Goal: Use online tool/utility: Utilize a website feature to perform a specific function

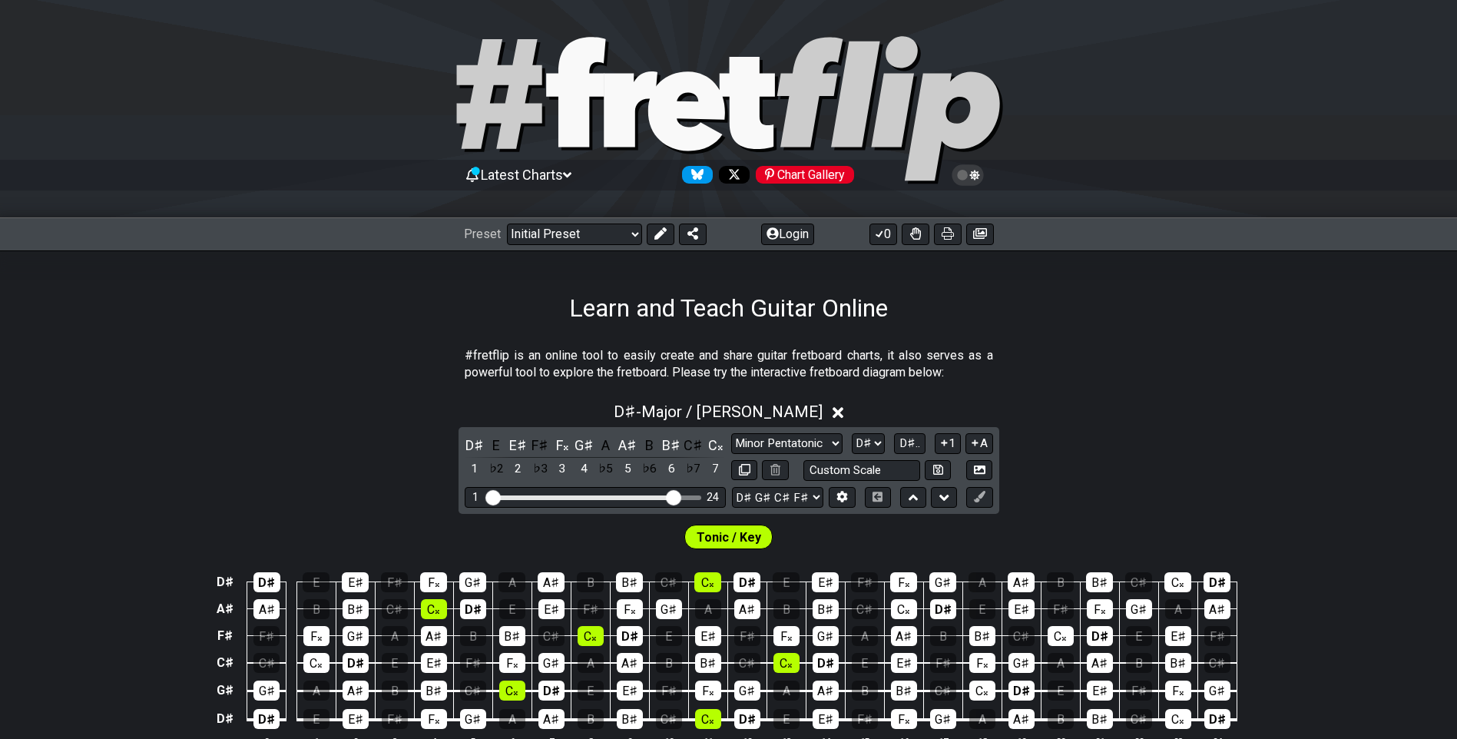
select select "Major / [PERSON_NAME]"
select select "D#"
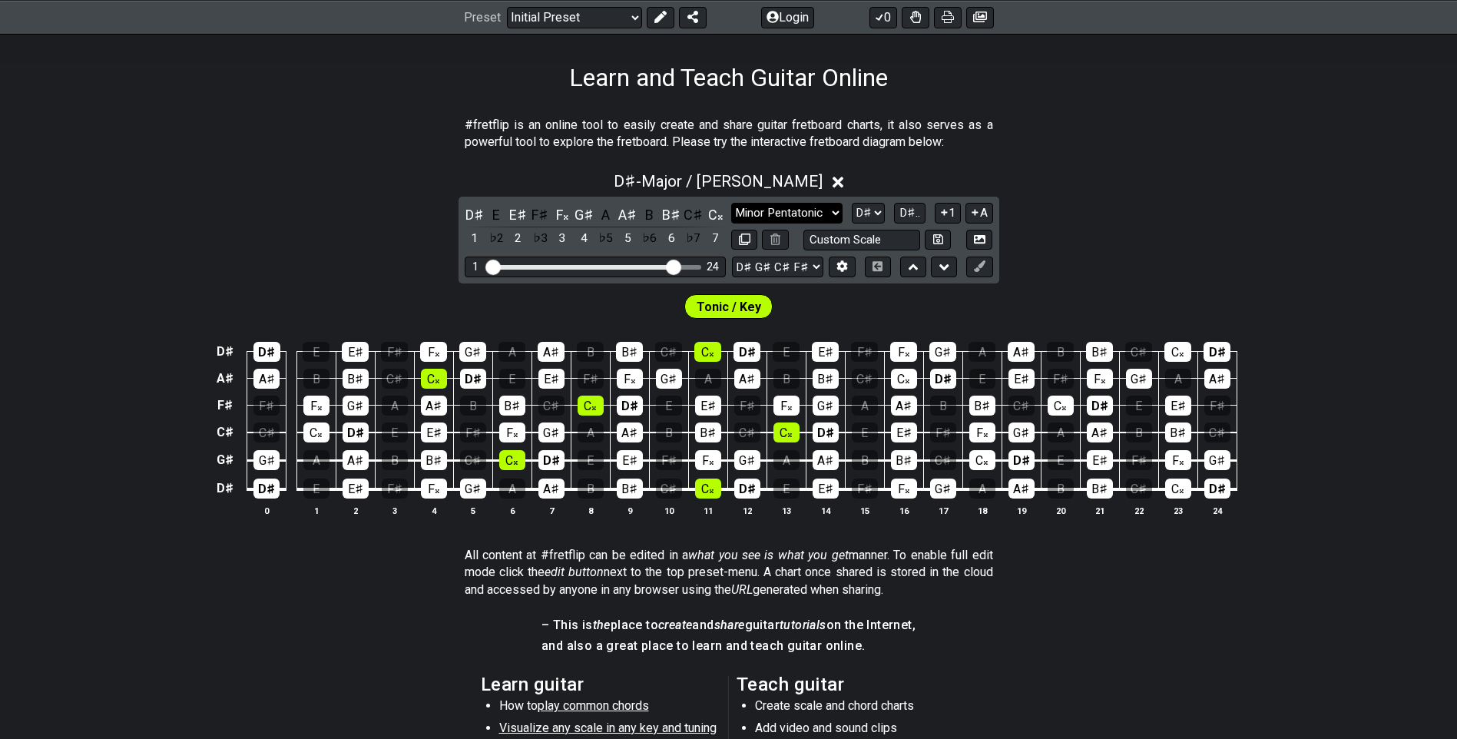
click at [823, 213] on select "Minor Pentatonic Click to edit Minor Pentatonic Major Pentatonic Minor Blues Ma…" at bounding box center [786, 213] width 111 height 21
click at [835, 208] on select "Minor Pentatonic Click to edit Minor Pentatonic Major Pentatonic Minor Blues Ma…" at bounding box center [786, 213] width 111 height 21
click at [806, 263] on select "E A D G B E D♯ G♯ C♯ F♯ A♯ D♯ E A D G B E B E A D F♯ B A D G C E A D A D G B E …" at bounding box center [777, 266] width 91 height 21
select select "E A D G B E"
click at [732, 256] on select "E A D G B E D♯ G♯ C♯ F♯ A♯ D♯ E A D G B E B E A D F♯ B A D G C E A D A D G B E …" at bounding box center [777, 266] width 91 height 21
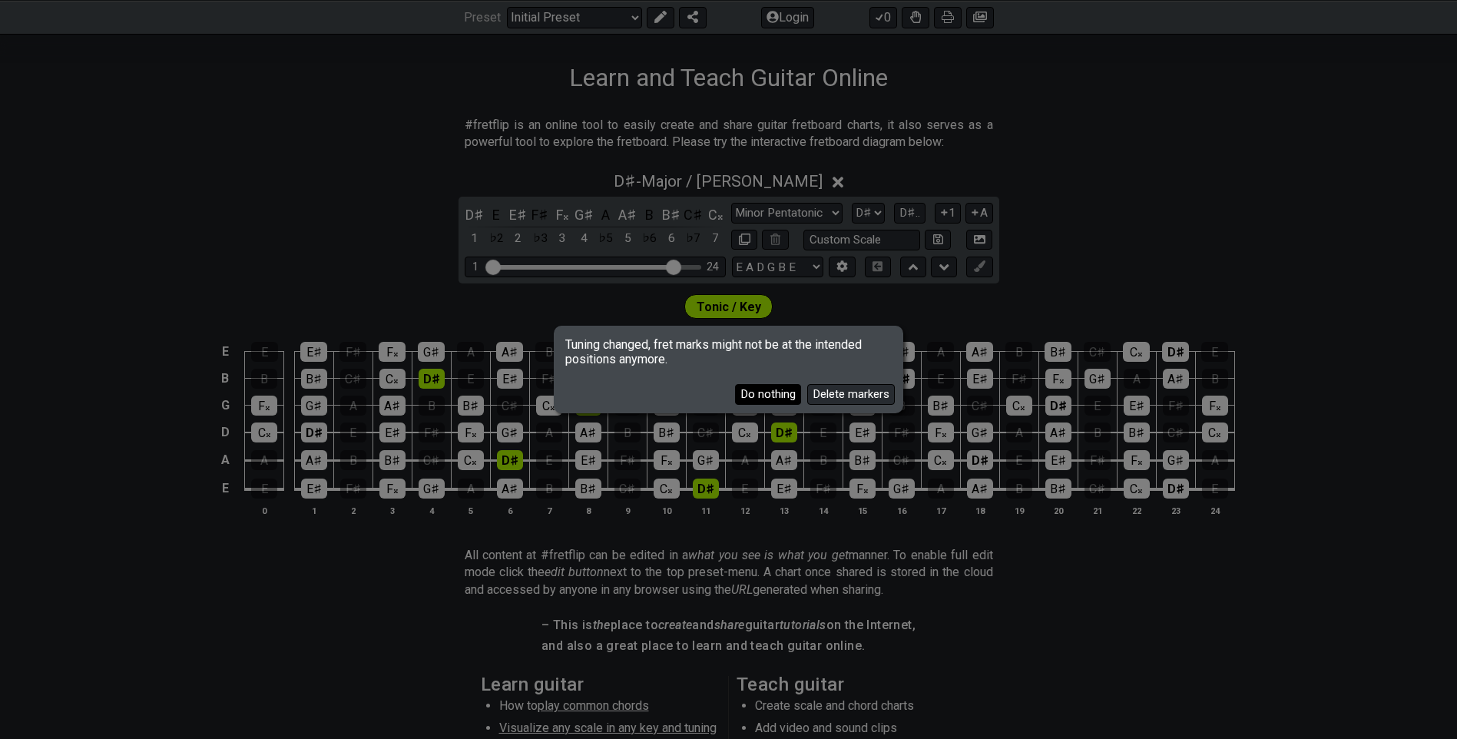
click at [766, 395] on button "Do nothing" at bounding box center [768, 394] width 66 height 21
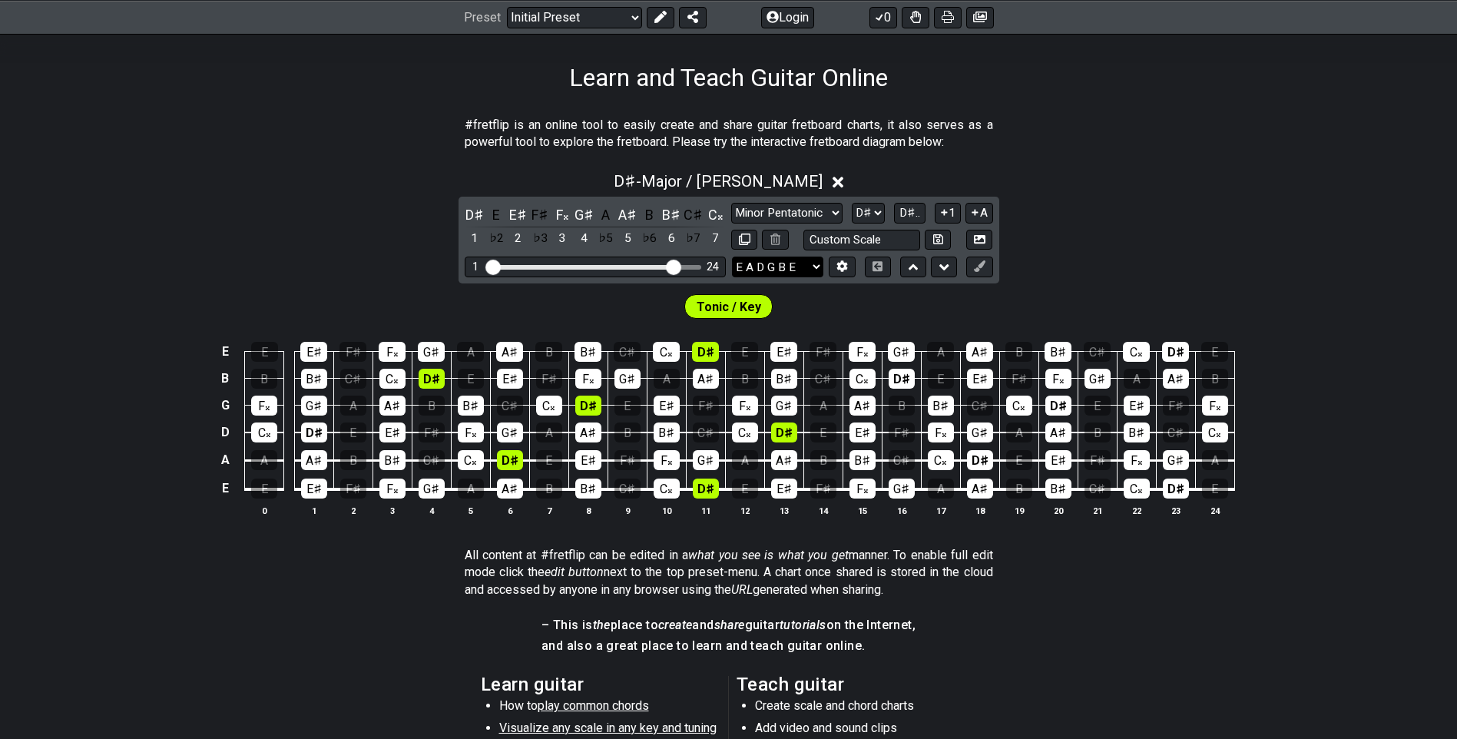
click at [802, 270] on select "E A D G B E D♯ G♯ C♯ F♯ A♯ D♯ E A D G B E B E A D F♯ B A D G C E A D A D G B E …" at bounding box center [777, 266] width 91 height 21
click at [732, 256] on select "E A D G B E D♯ G♯ C♯ F♯ A♯ D♯ E A D G B E B E A D F♯ B A D G C E A D A D G B E …" at bounding box center [777, 266] width 91 height 21
click at [823, 214] on select "Minor Pentatonic Click to edit Minor Pentatonic Major Pentatonic Minor Blues Ma…" at bounding box center [786, 213] width 111 height 21
click at [1213, 268] on div "D♯ - Major / Ionian D♯ E E♯ F♯ F𝄪 G♯ A A♯ B B♯ C♯ C𝄪 1 ♭2 2 ♭3 3 4 ♭5 5 ♭6 6 ♭7…" at bounding box center [728, 350] width 1457 height 375
click at [872, 220] on select "A♭ A A♯ B♭ B C C♯ D♭ D D♯ E♭ E F F♯ G♭ G G♯" at bounding box center [868, 213] width 33 height 21
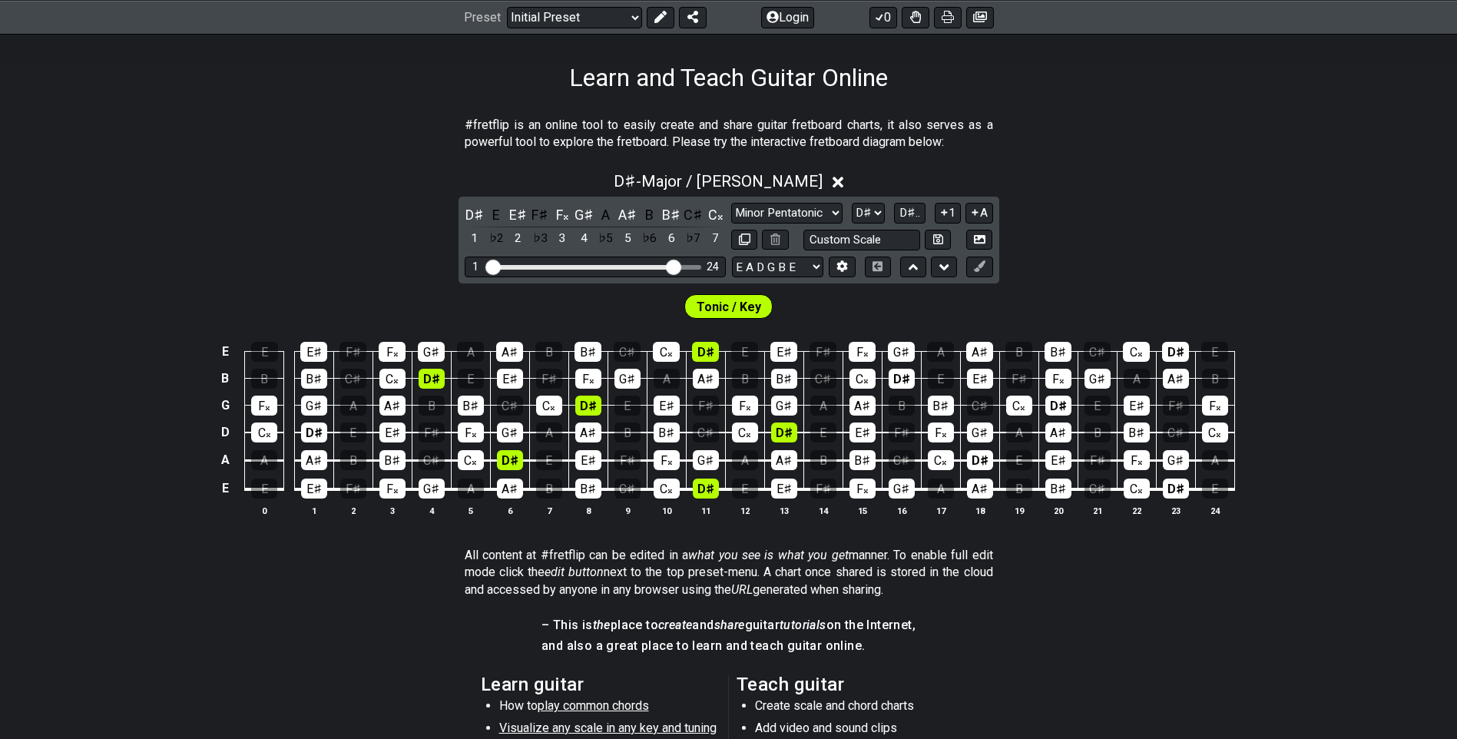
select select "G#"
click at [852, 203] on select "A♭ A A♯ B♭ B C C♯ D♭ D D♯ E♭ E F F♯ G♭ G G♯" at bounding box center [868, 213] width 33 height 21
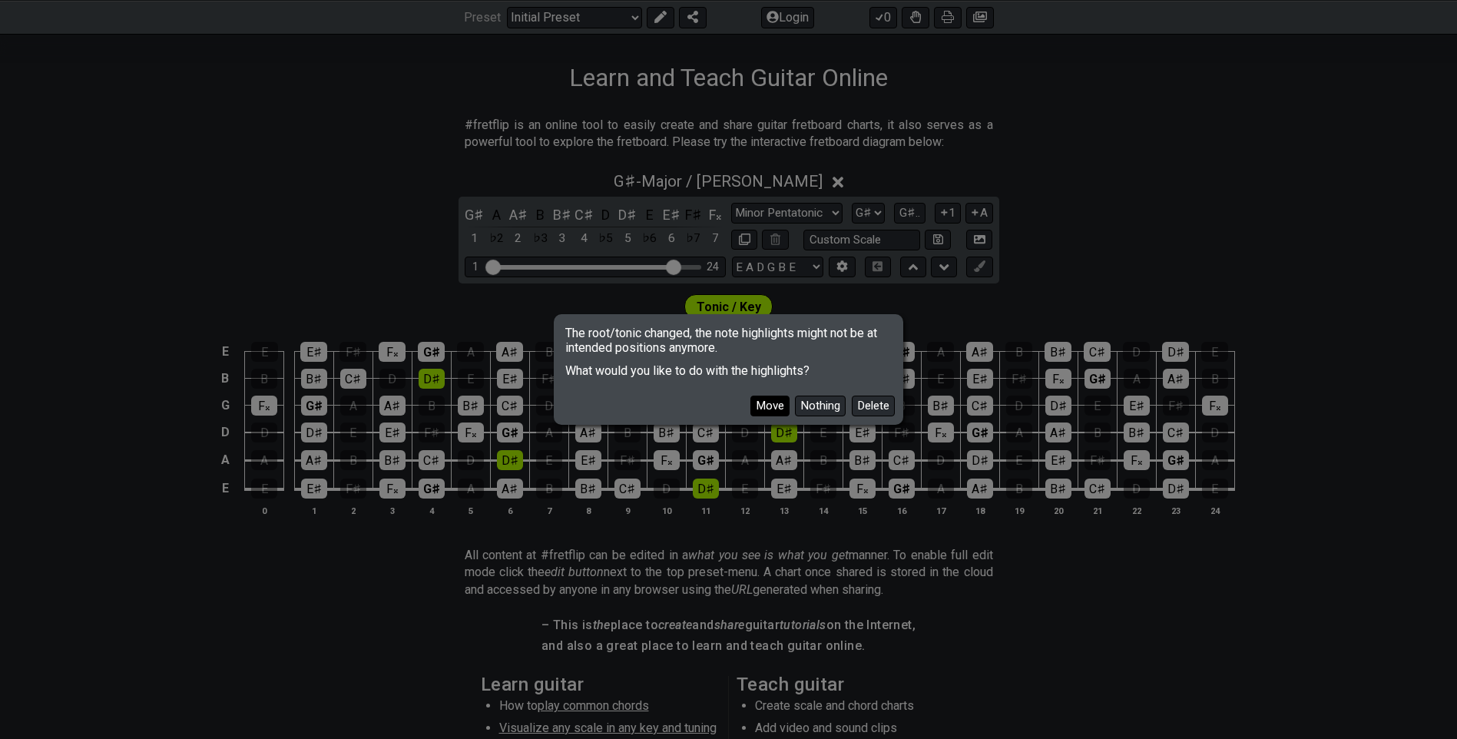
click at [773, 404] on button "Move" at bounding box center [769, 405] width 39 height 21
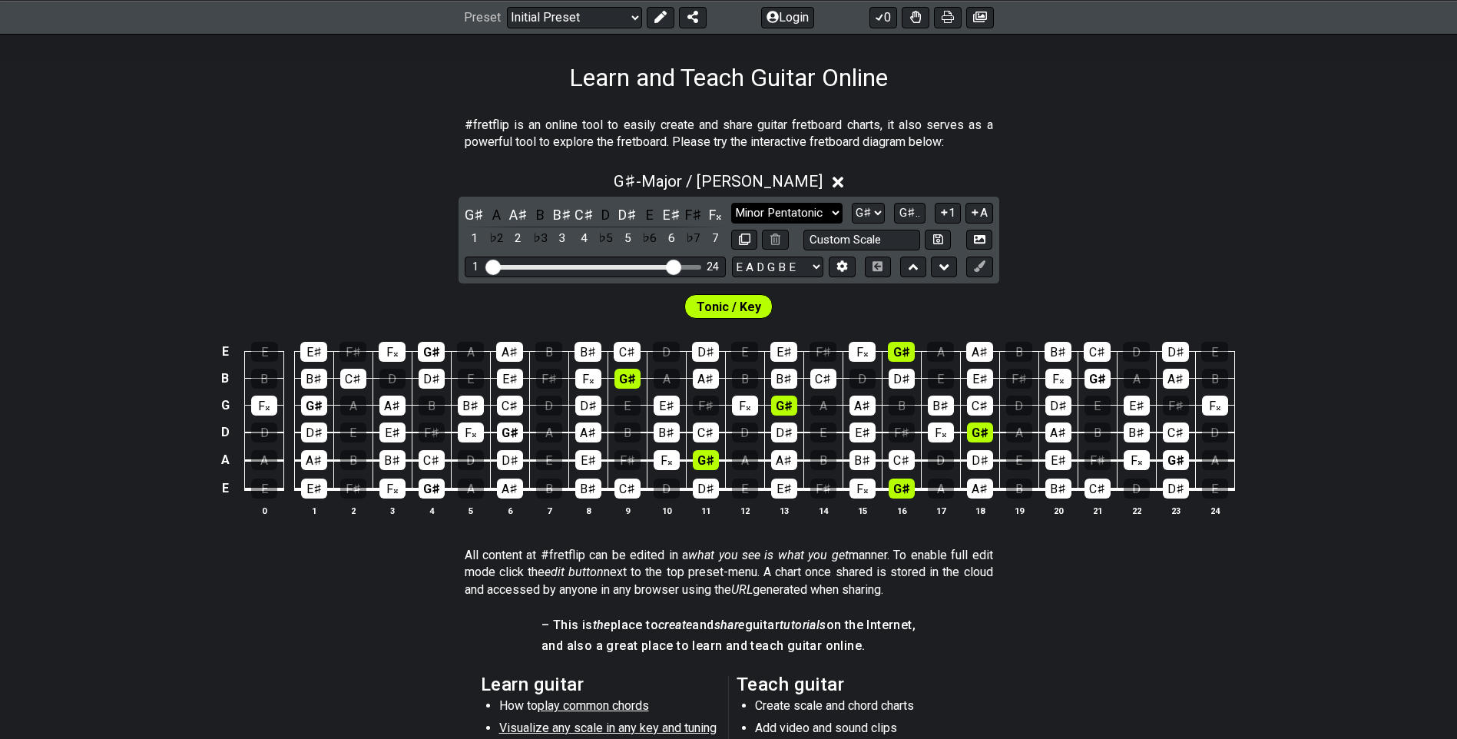
click at [819, 210] on select "Minor Pentatonic Click to edit Minor Pentatonic Major Pentatonic Minor Blues Ma…" at bounding box center [786, 213] width 111 height 21
click at [731, 203] on select "Minor Pentatonic Click to edit Minor Pentatonic Major Pentatonic Minor Blues Ma…" at bounding box center [786, 213] width 111 height 21
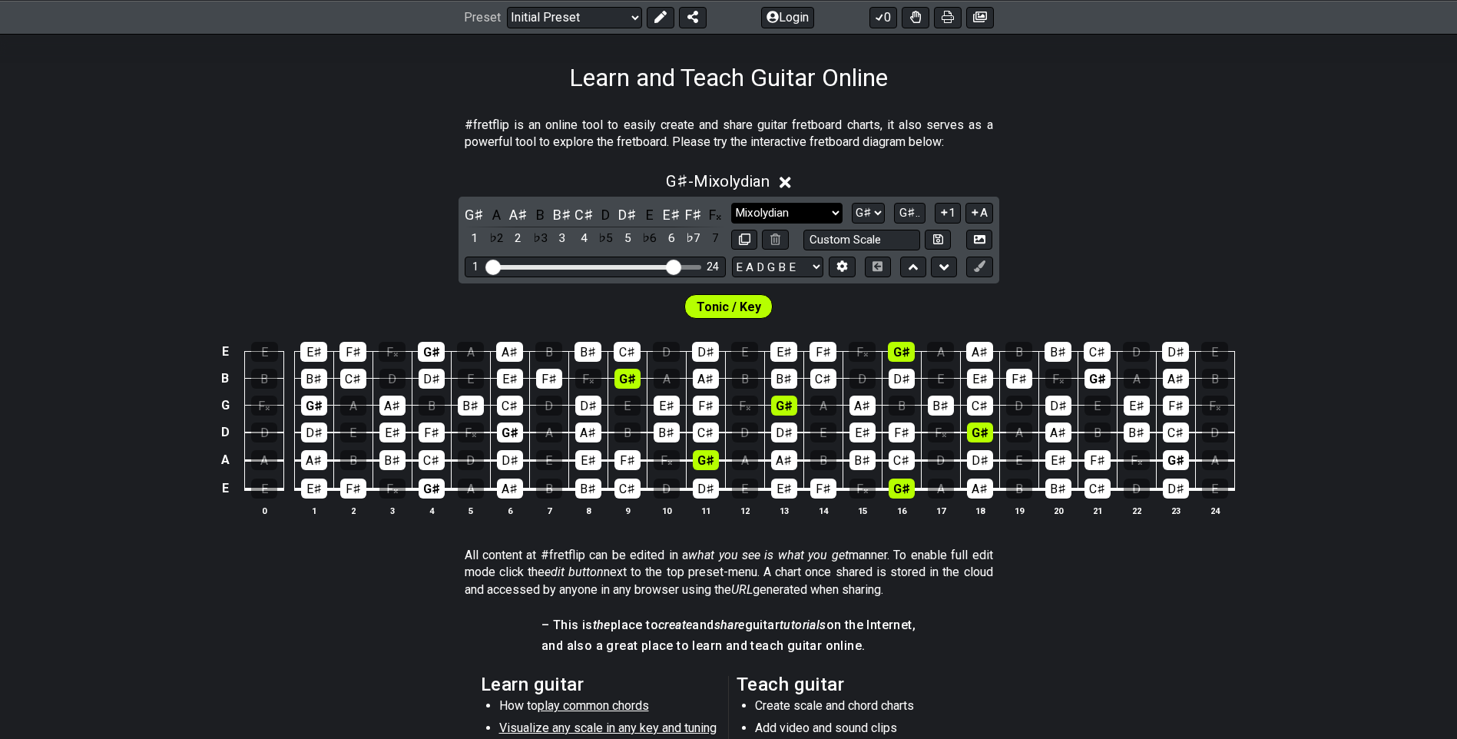
click at [815, 215] on select "Minor Pentatonic Click to edit Minor Pentatonic Major Pentatonic Minor Blues Ma…" at bounding box center [786, 213] width 111 height 21
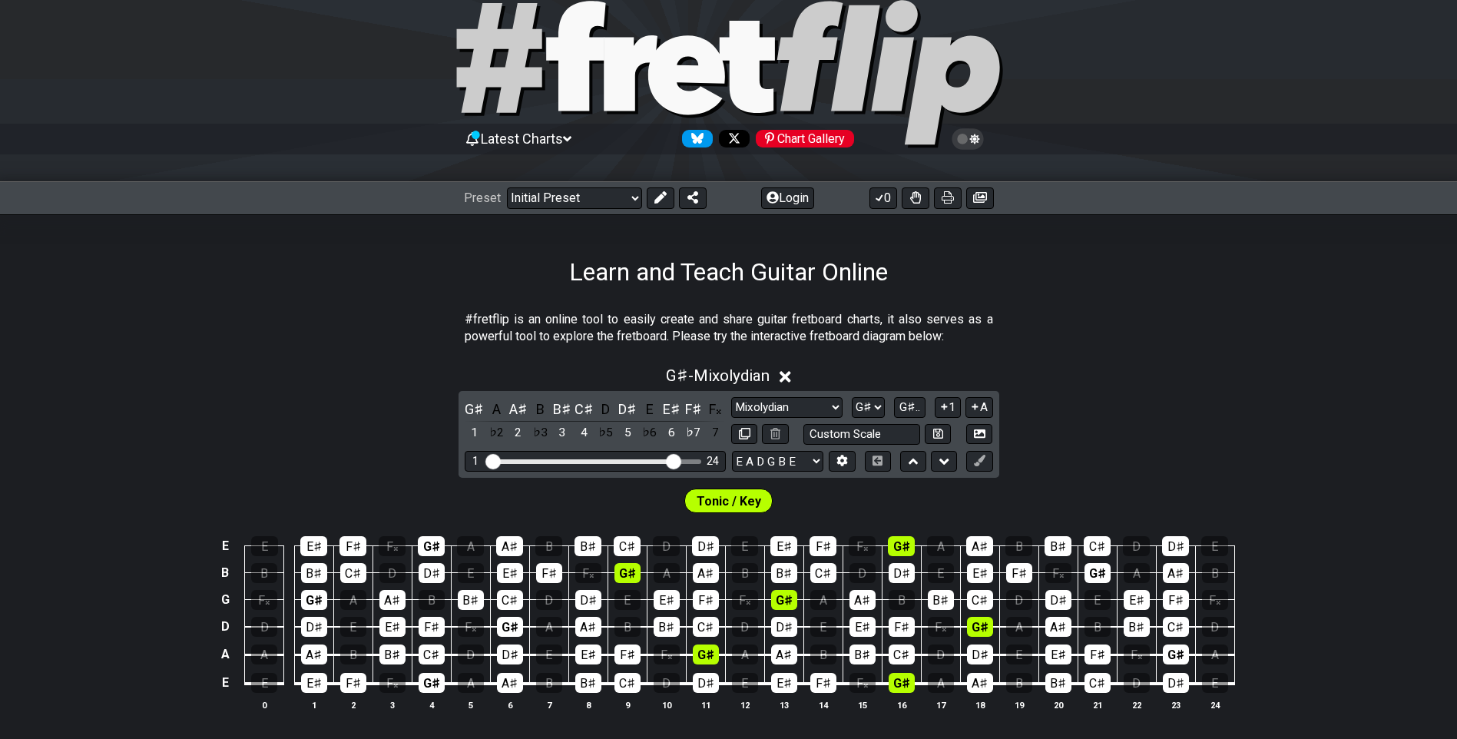
scroll to position [0, 0]
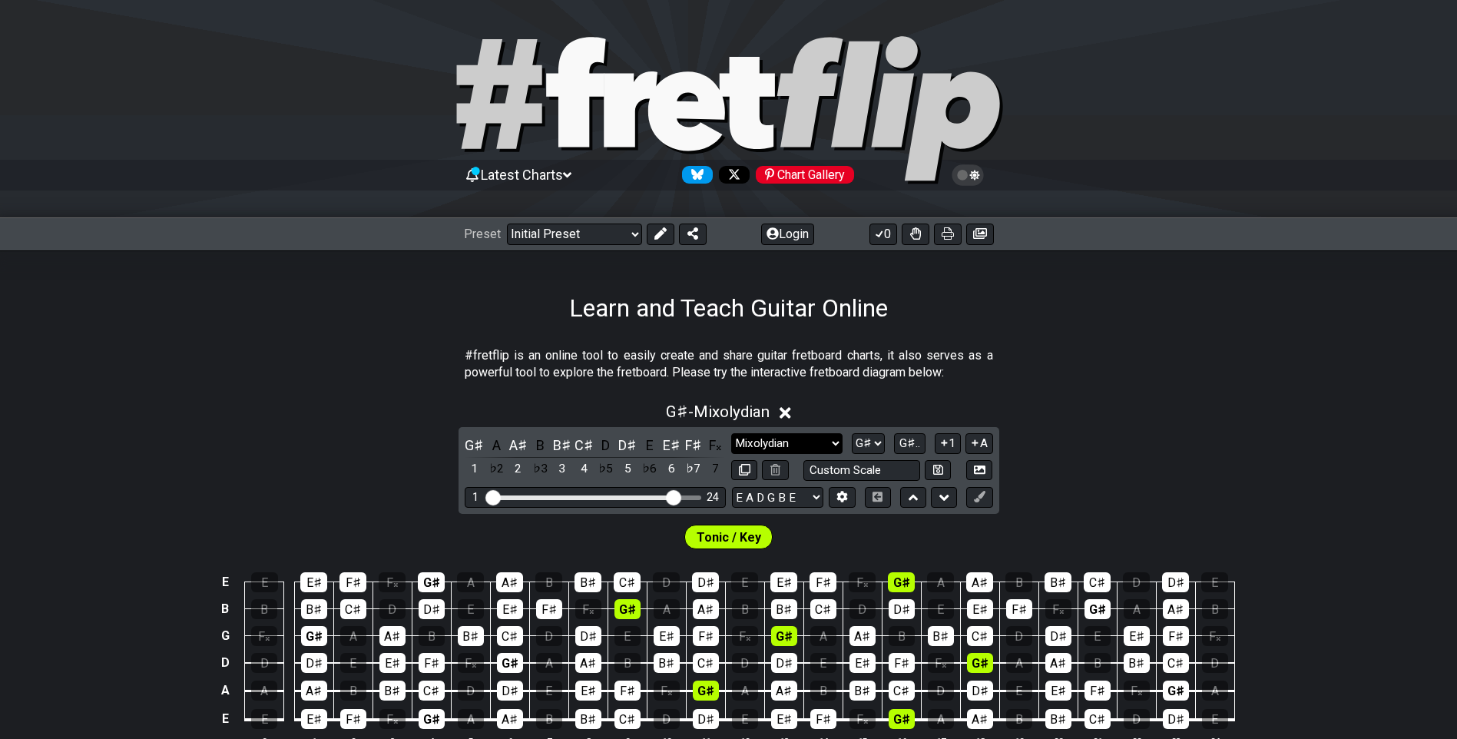
drag, startPoint x: 816, startPoint y: 442, endPoint x: 822, endPoint y: 448, distance: 8.7
click at [816, 442] on select "Minor Pentatonic Click to edit Minor Pentatonic Major Pentatonic Minor Blues Ma…" at bounding box center [786, 443] width 111 height 21
click at [731, 433] on select "Minor Pentatonic Click to edit Minor Pentatonic Major Pentatonic Minor Blues Ma…" at bounding box center [786, 443] width 111 height 21
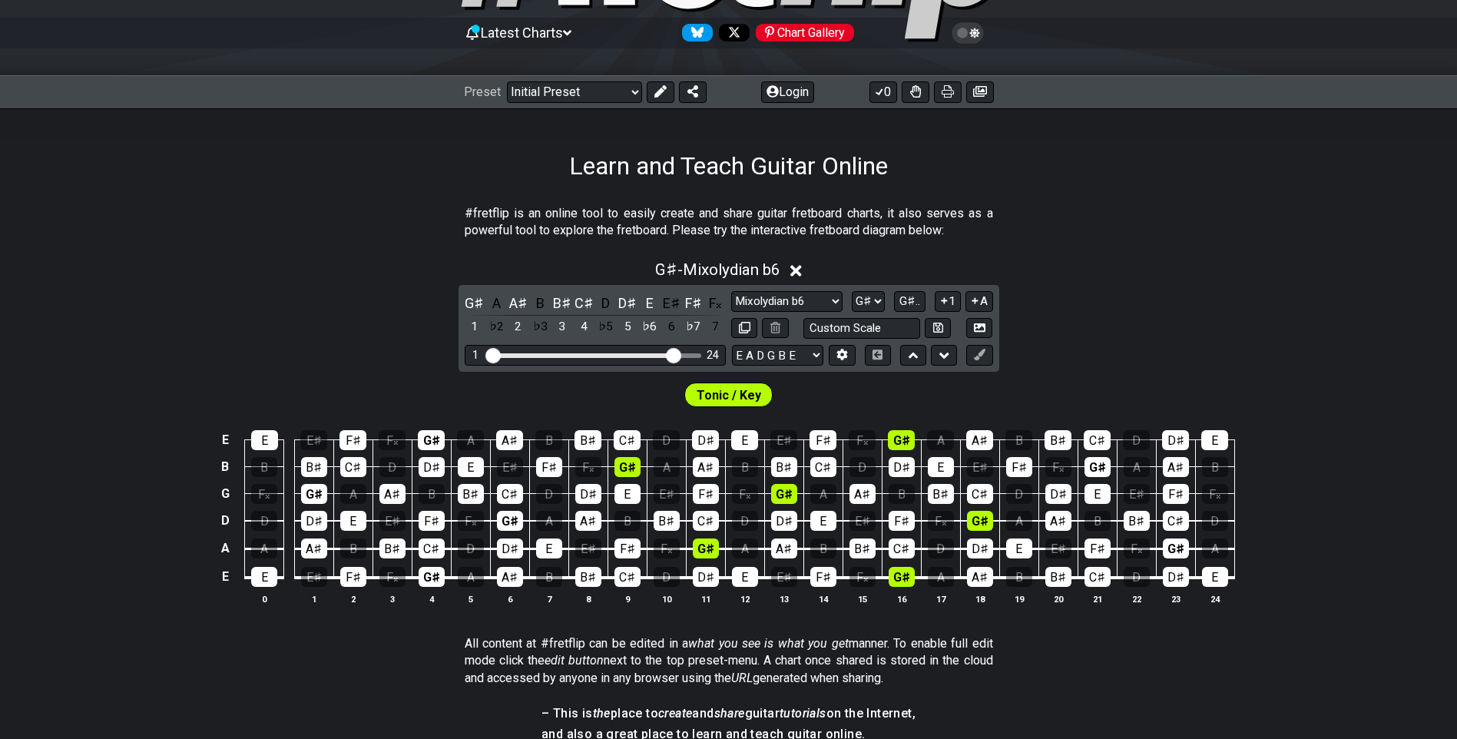
scroll to position [154, 0]
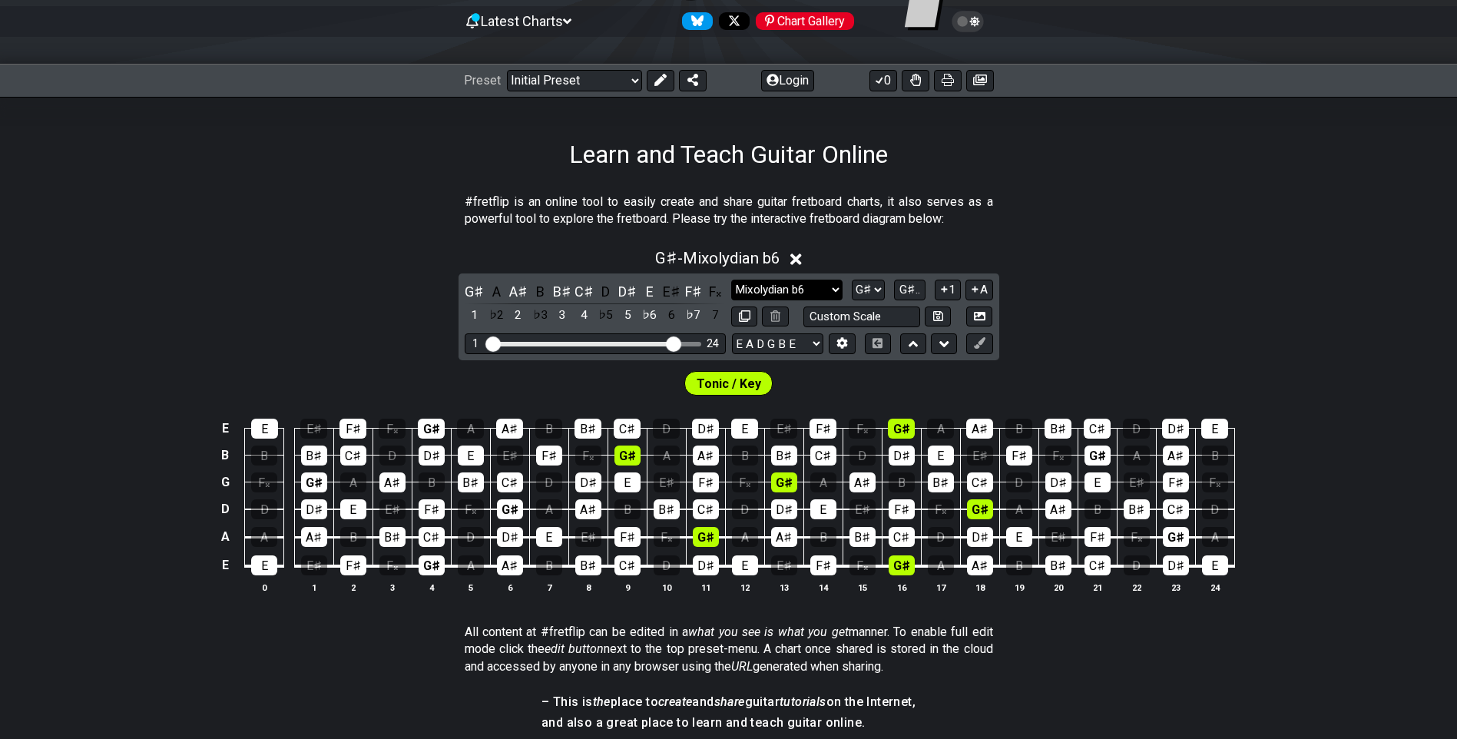
click at [802, 291] on select "Minor Pentatonic Click to edit Minor Pentatonic Major Pentatonic Minor Blues Ma…" at bounding box center [786, 290] width 111 height 21
select select "Mixolydian"
click at [731, 280] on select "Minor Pentatonic Click to edit Minor Pentatonic Major Pentatonic Minor Blues Ma…" at bounding box center [786, 290] width 111 height 21
